Goal: Navigation & Orientation: Find specific page/section

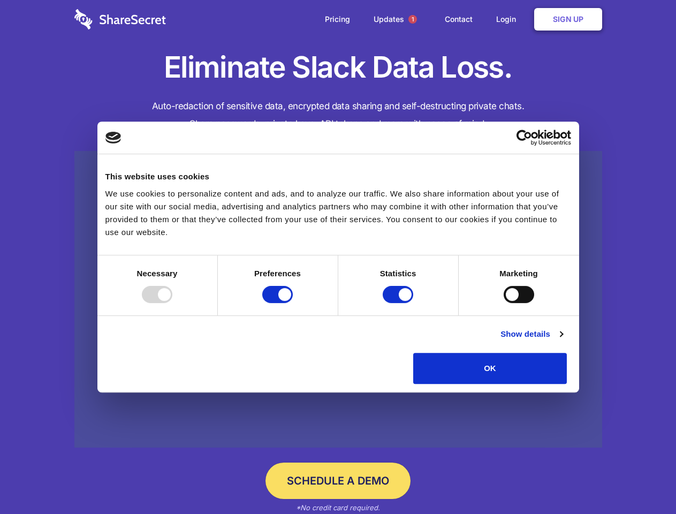
click at [172, 303] on div at bounding box center [157, 294] width 31 height 17
click at [293, 303] on input "Preferences" at bounding box center [277, 294] width 31 height 17
checkbox input "false"
click at [399, 303] on input "Statistics" at bounding box center [398, 294] width 31 height 17
checkbox input "false"
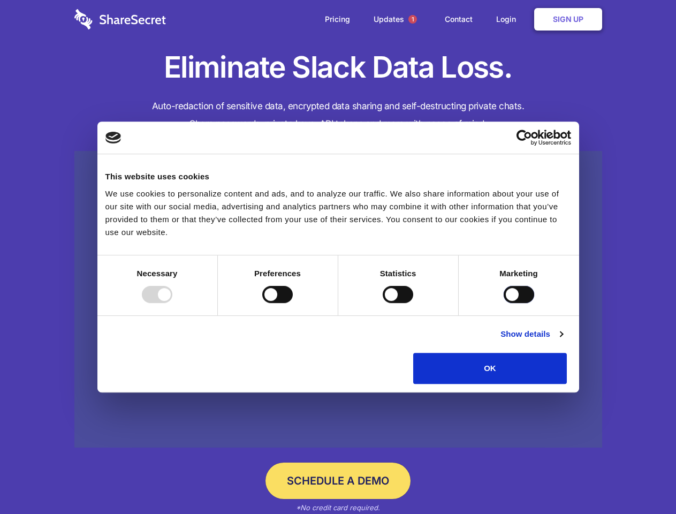
click at [504, 303] on input "Marketing" at bounding box center [519, 294] width 31 height 17
checkbox input "true"
click at [563, 341] on link "Show details" at bounding box center [532, 334] width 62 height 13
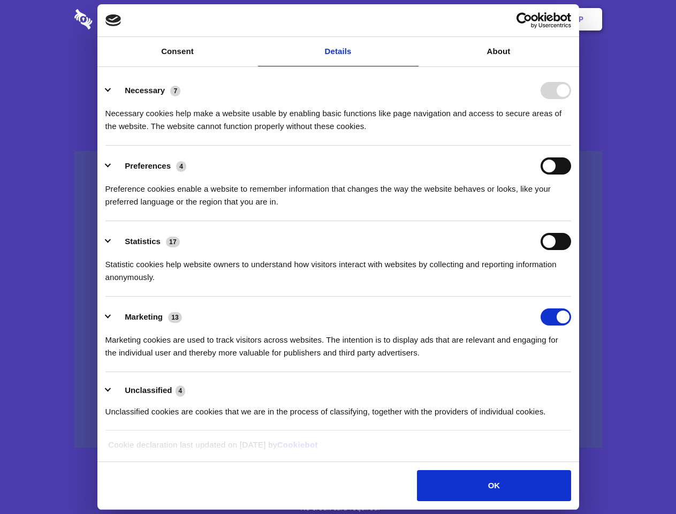
click at [571, 146] on li "Necessary 7 Necessary cookies help make a website usable by enabling basic func…" at bounding box center [338, 107] width 466 height 75
click at [412, 19] on span "1" at bounding box center [413, 19] width 9 height 9
